Goal: Task Accomplishment & Management: Use online tool/utility

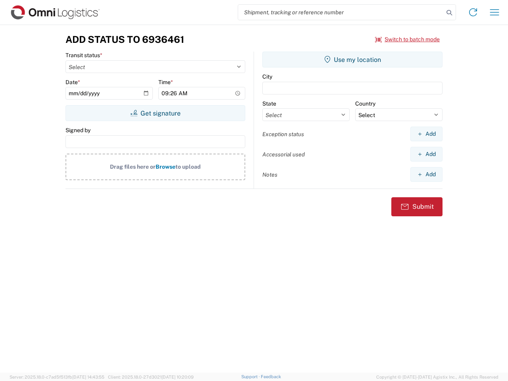
click at [341, 12] on input "search" at bounding box center [341, 12] width 206 height 15
click at [449, 13] on icon at bounding box center [449, 12] width 11 height 11
click at [473, 12] on icon at bounding box center [473, 12] width 13 height 13
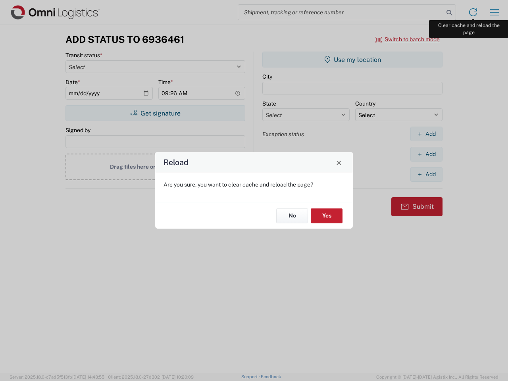
click at [495, 12] on div "Reload Are you sure, you want to clear cache and reload the page? No Yes" at bounding box center [254, 190] width 508 height 381
click at [408, 39] on div "Reload Are you sure, you want to clear cache and reload the page? No Yes" at bounding box center [254, 190] width 508 height 381
click at [155, 113] on div "Reload Are you sure, you want to clear cache and reload the page? No Yes" at bounding box center [254, 190] width 508 height 381
click at [352, 60] on div "Reload Are you sure, you want to clear cache and reload the page? No Yes" at bounding box center [254, 190] width 508 height 381
click at [426, 134] on div "Reload Are you sure, you want to clear cache and reload the page? No Yes" at bounding box center [254, 190] width 508 height 381
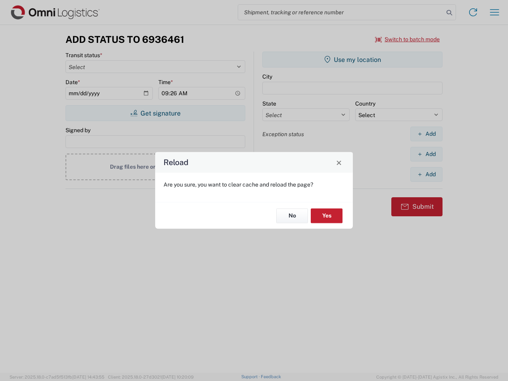
click at [426, 154] on div "Reload Are you sure, you want to clear cache and reload the page? No Yes" at bounding box center [254, 190] width 508 height 381
click at [426, 174] on div "Reload Are you sure, you want to clear cache and reload the page? No Yes" at bounding box center [254, 190] width 508 height 381
